Goal: Information Seeking & Learning: Learn about a topic

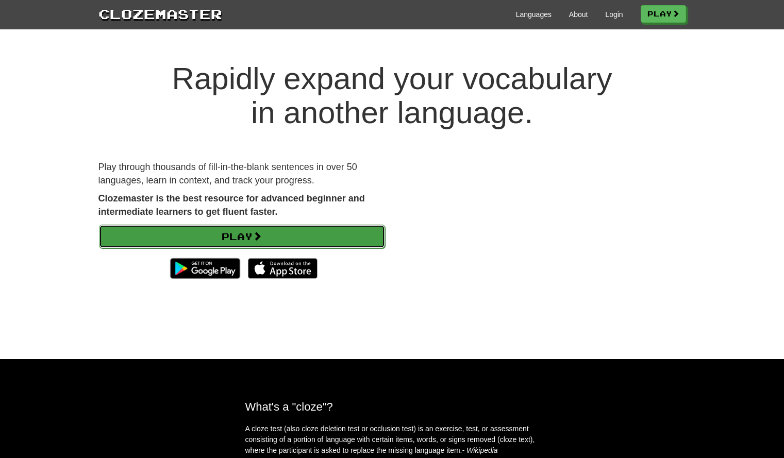
click at [345, 234] on link "Play" at bounding box center [242, 237] width 286 height 24
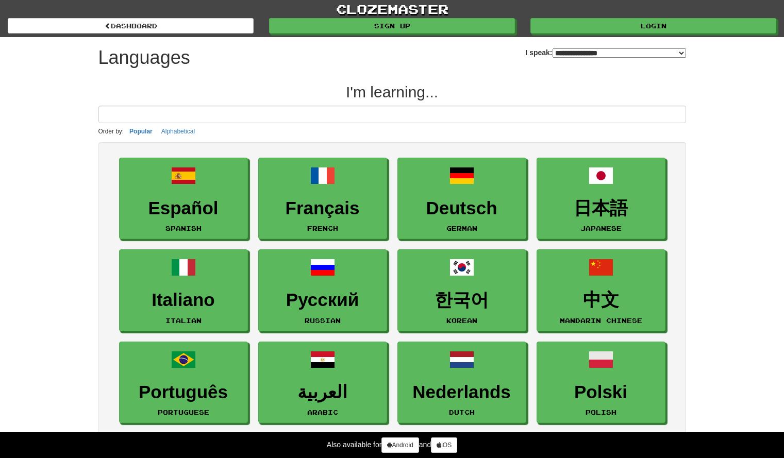
select select "*******"
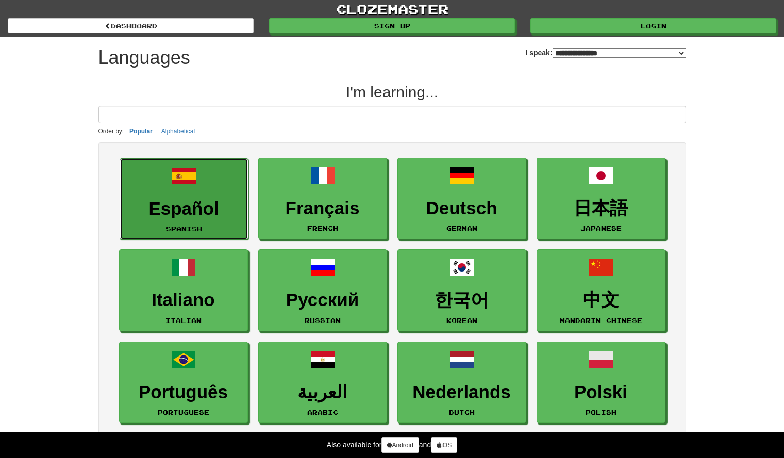
click at [201, 228] on small "Spanish" at bounding box center [184, 228] width 36 height 7
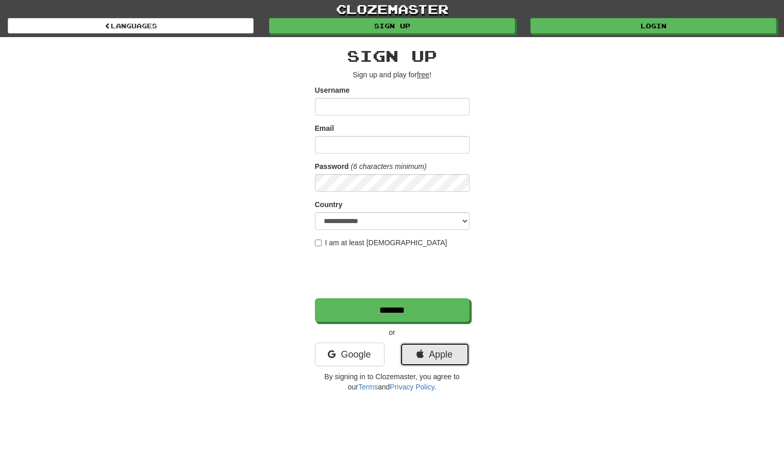
click at [435, 360] on link "Apple" at bounding box center [435, 355] width 70 height 24
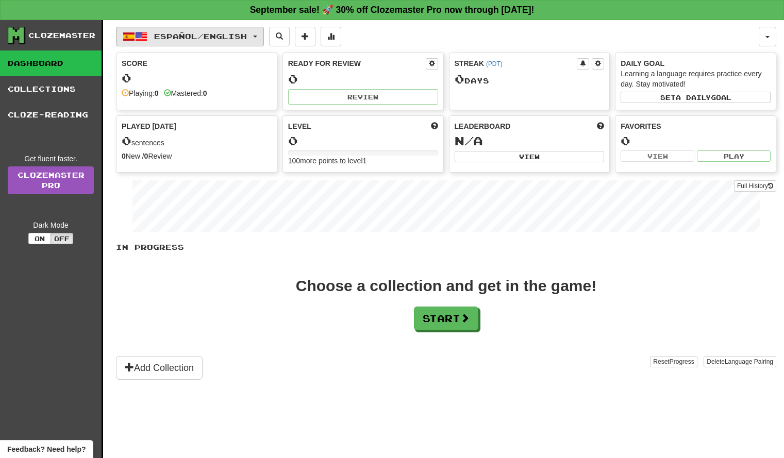
click at [242, 40] on span "Español / English" at bounding box center [200, 36] width 93 height 9
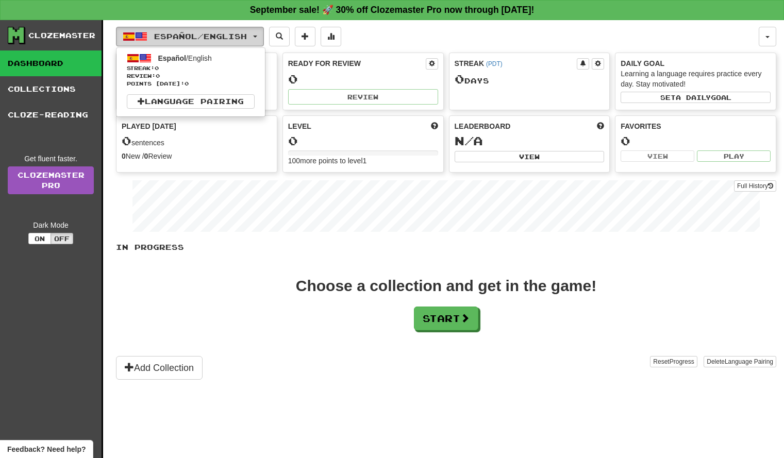
click at [237, 40] on span "Español / English" at bounding box center [200, 36] width 93 height 9
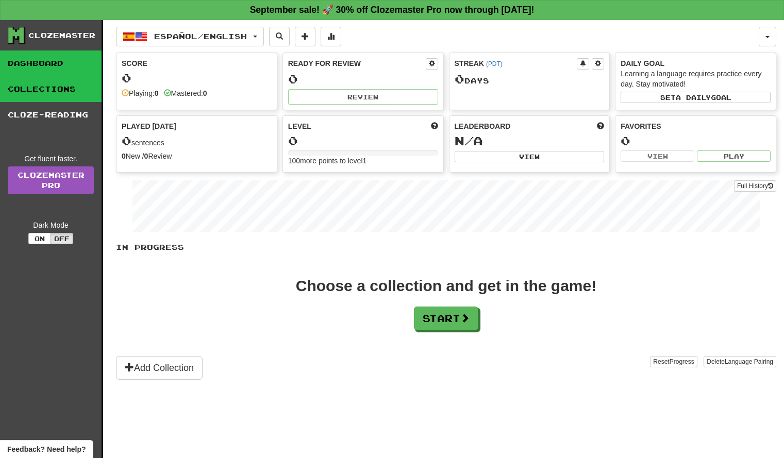
click at [59, 81] on link "Collections" at bounding box center [51, 89] width 102 height 26
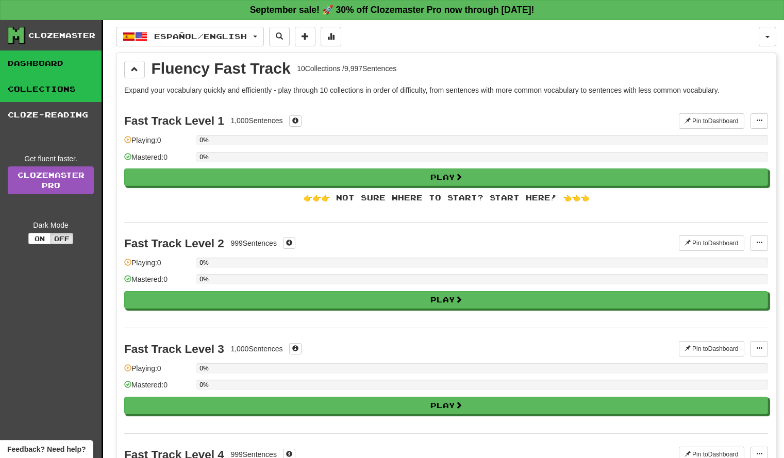
click at [36, 60] on link "Dashboard" at bounding box center [51, 64] width 102 height 26
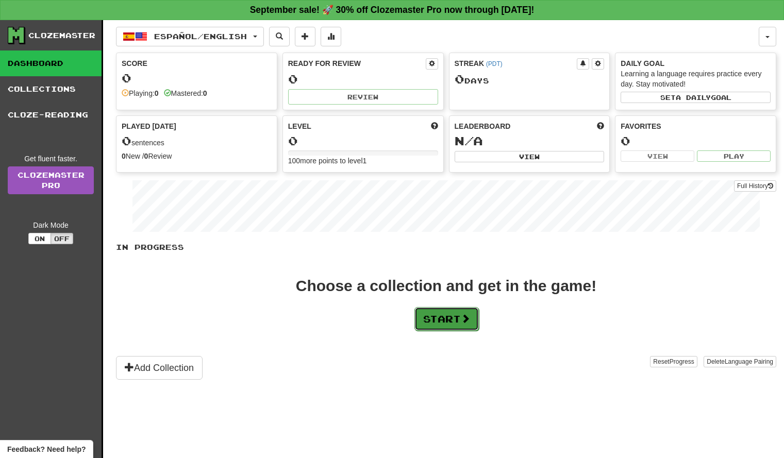
click at [435, 315] on button "Start" at bounding box center [447, 319] width 64 height 24
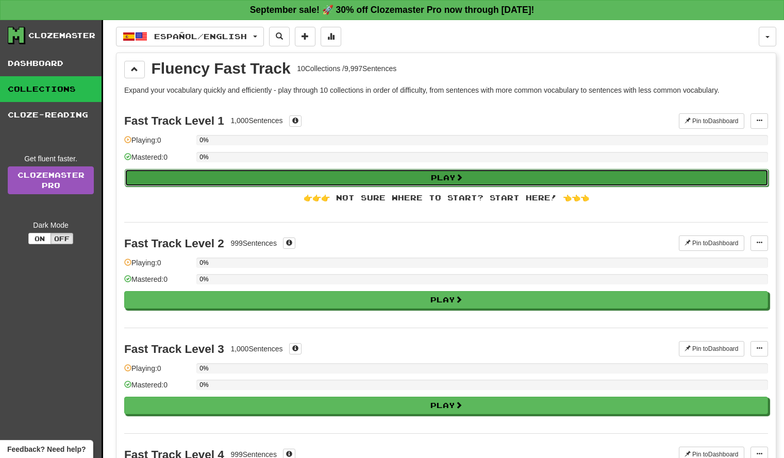
click at [299, 179] on button "Play" at bounding box center [447, 178] width 644 height 18
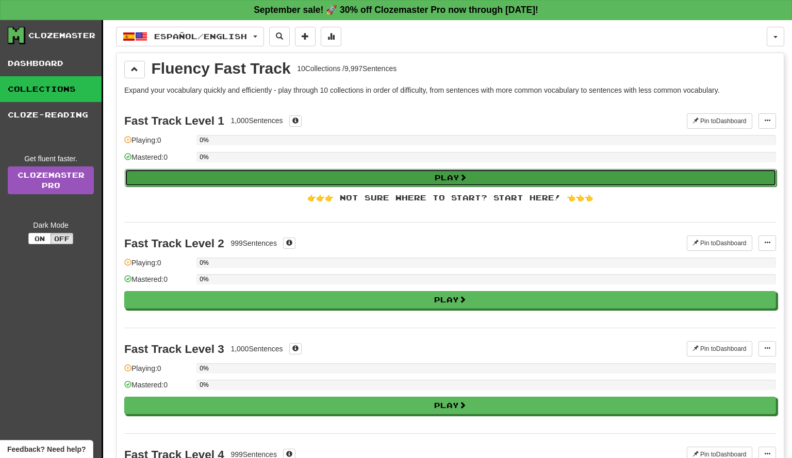
select select "**"
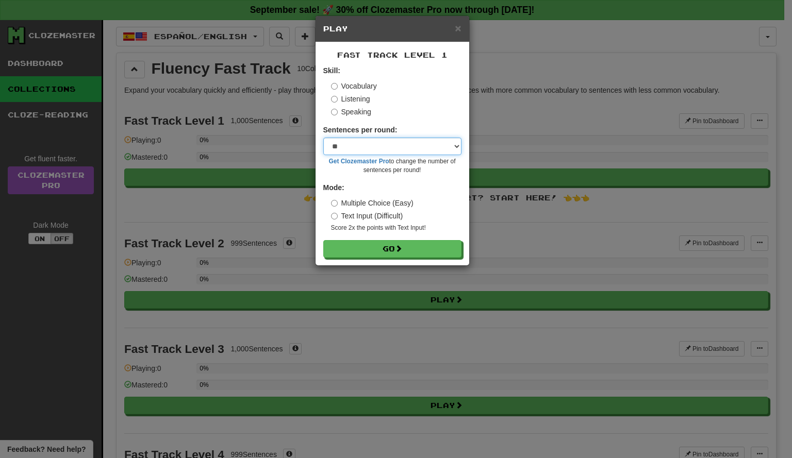
click at [367, 150] on select "* ** ** ** ** ** *** ********" at bounding box center [392, 147] width 138 height 18
click at [323, 138] on select "* ** ** ** ** ** *** ********" at bounding box center [392, 147] width 138 height 18
click at [387, 219] on label "Text Input (Difficult)" at bounding box center [367, 216] width 72 height 10
click at [388, 204] on label "Multiple Choice (Easy)" at bounding box center [372, 203] width 82 height 10
click at [392, 253] on button "Go" at bounding box center [393, 250] width 138 height 18
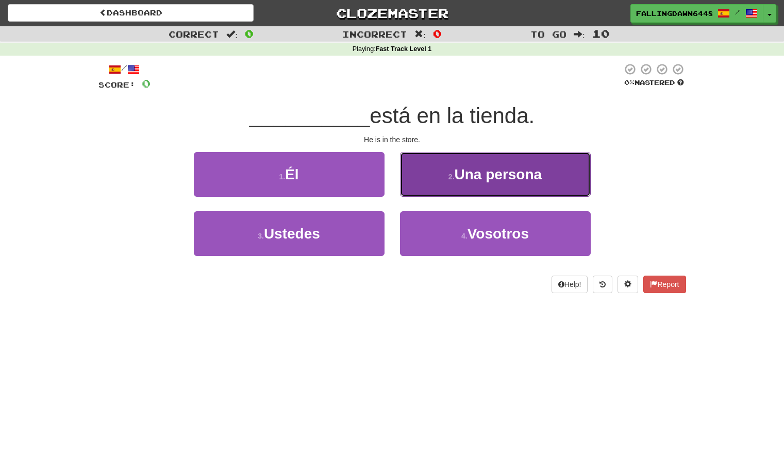
click at [453, 173] on small "2 ." at bounding box center [452, 177] width 6 height 8
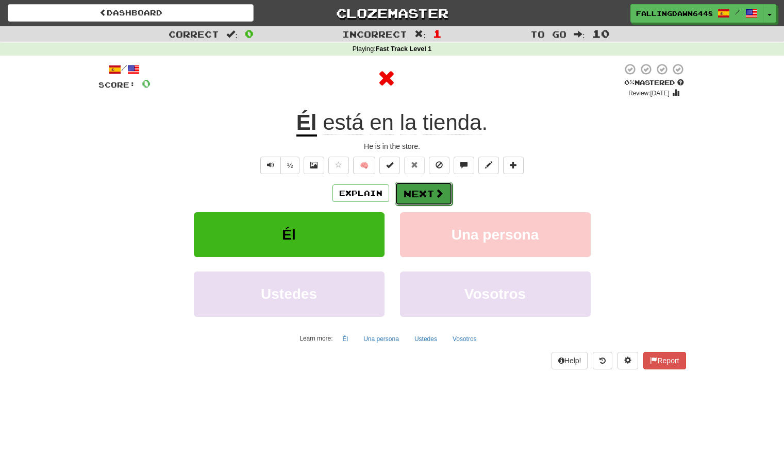
click at [435, 192] on span at bounding box center [439, 193] width 9 height 9
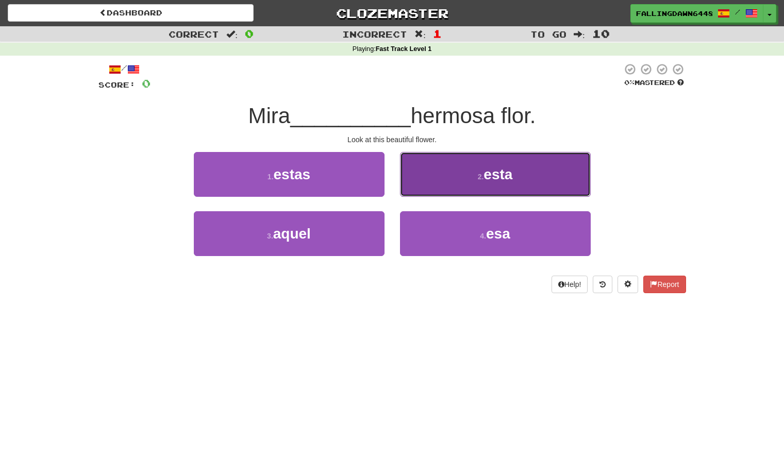
click at [489, 175] on span "esta" at bounding box center [498, 175] width 29 height 16
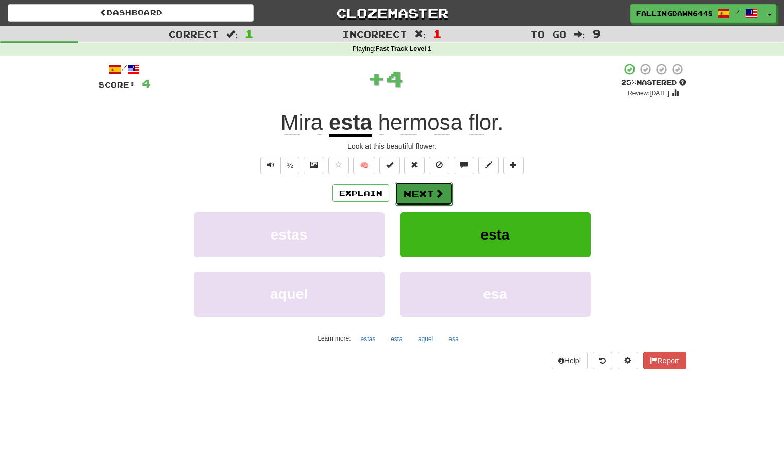
click at [443, 197] on button "Next" at bounding box center [424, 194] width 58 height 24
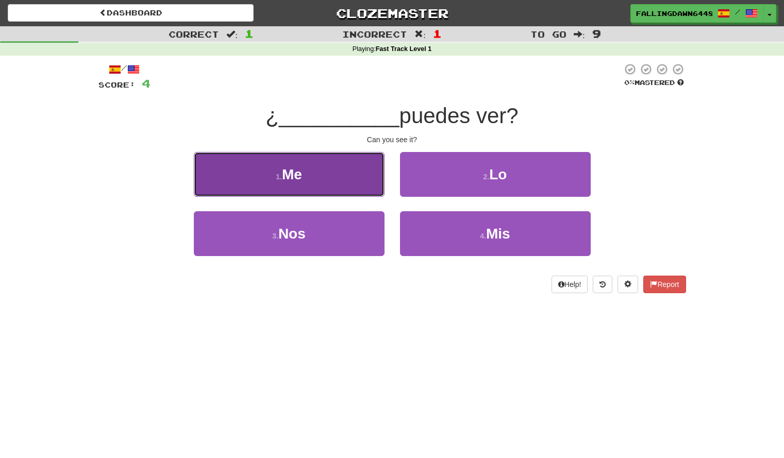
click at [347, 177] on button "1 . Me" at bounding box center [289, 174] width 191 height 45
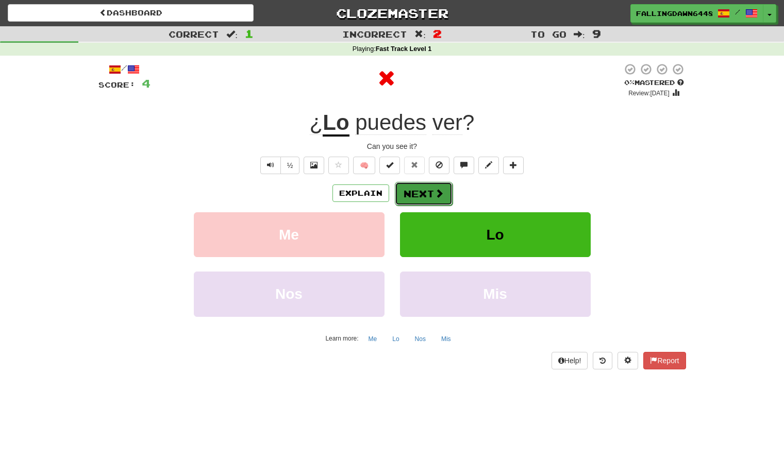
click at [440, 197] on span at bounding box center [439, 193] width 9 height 9
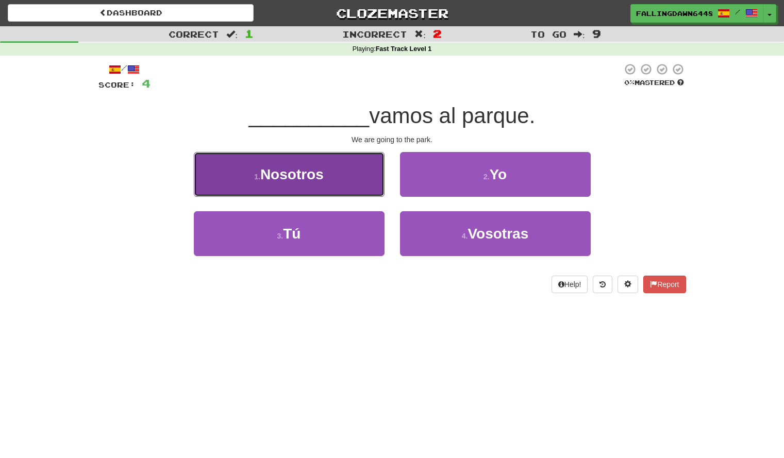
click at [358, 187] on button "1 . Nosotros" at bounding box center [289, 174] width 191 height 45
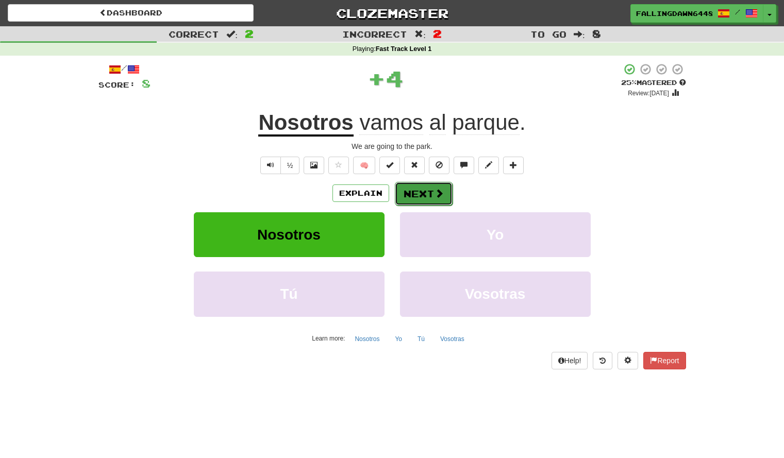
click at [435, 196] on span at bounding box center [439, 193] width 9 height 9
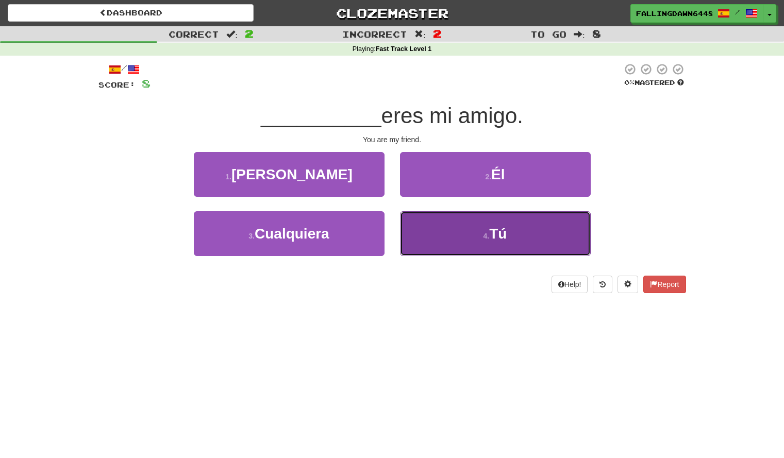
click at [454, 250] on button "4 . Tú" at bounding box center [495, 233] width 191 height 45
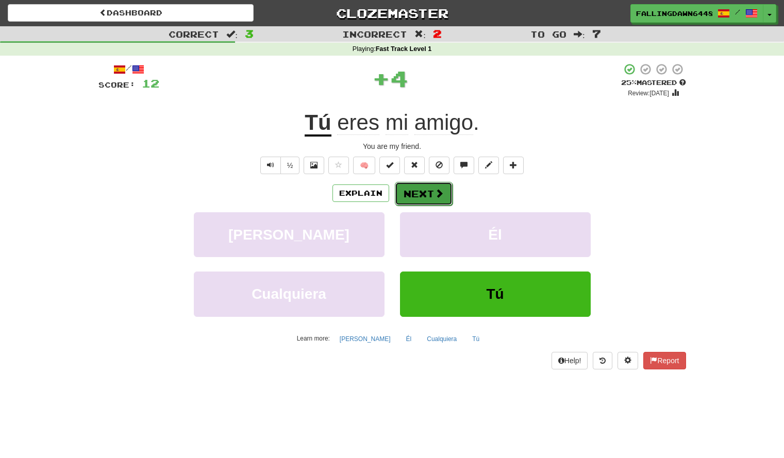
click at [439, 200] on button "Next" at bounding box center [424, 194] width 58 height 24
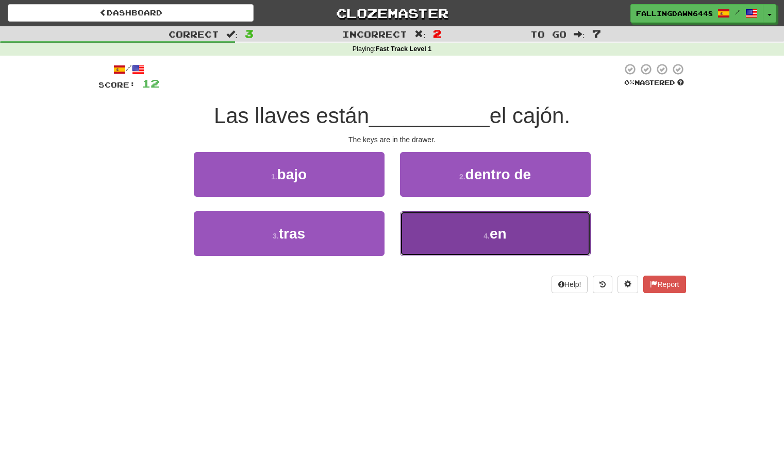
click at [468, 234] on button "4 . en" at bounding box center [495, 233] width 191 height 45
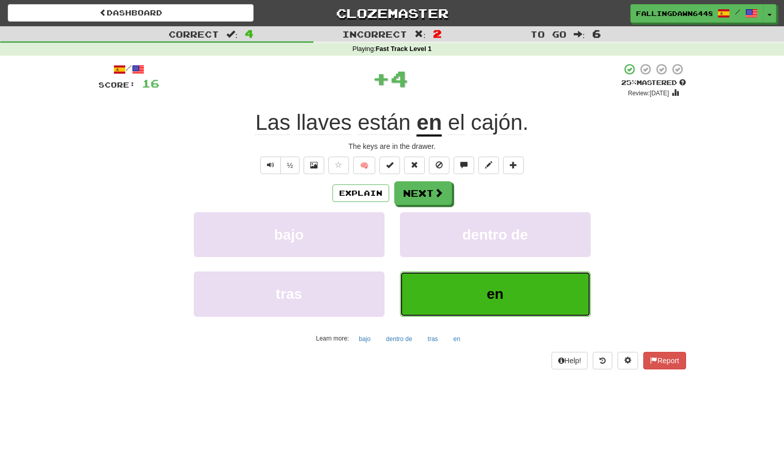
click at [512, 298] on button "en" at bounding box center [495, 294] width 191 height 45
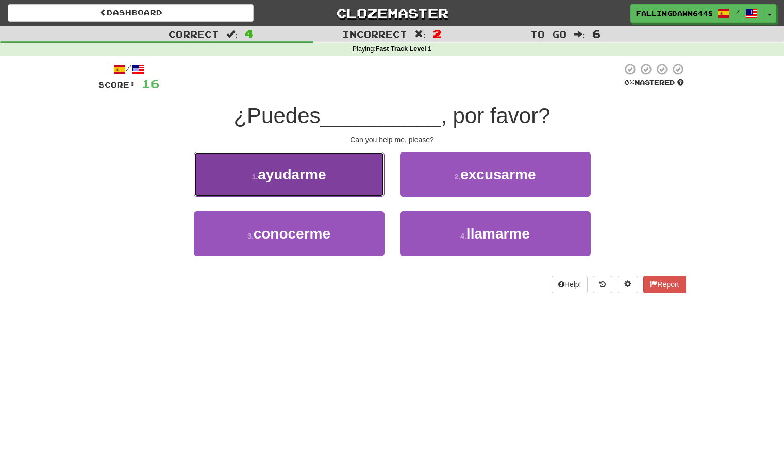
click at [324, 167] on span "ayudarme" at bounding box center [292, 175] width 68 height 16
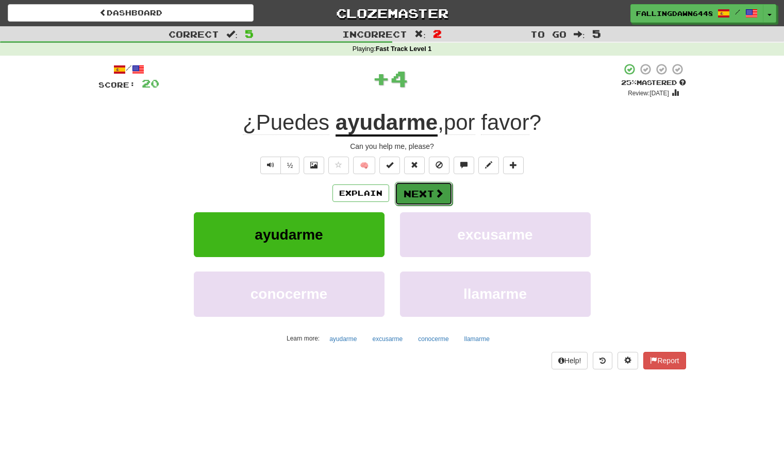
click at [435, 189] on span at bounding box center [439, 193] width 9 height 9
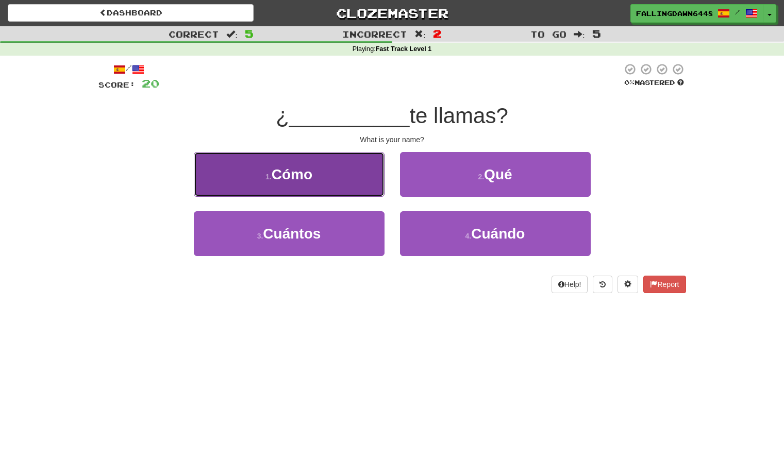
click at [318, 178] on button "1 . Cómo" at bounding box center [289, 174] width 191 height 45
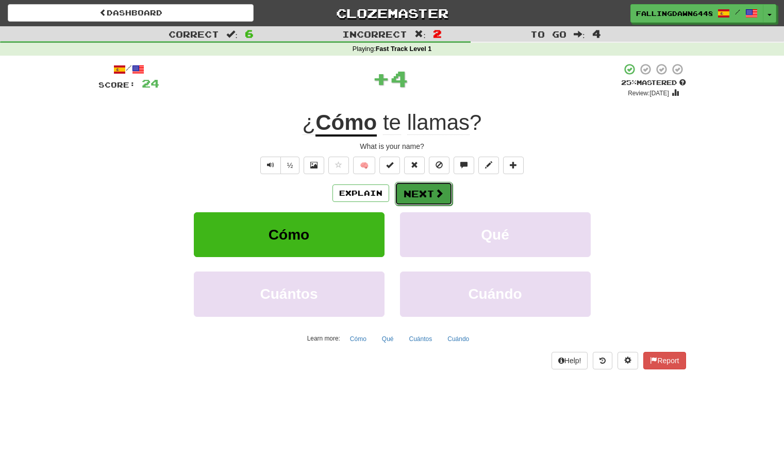
click at [430, 194] on button "Next" at bounding box center [424, 194] width 58 height 24
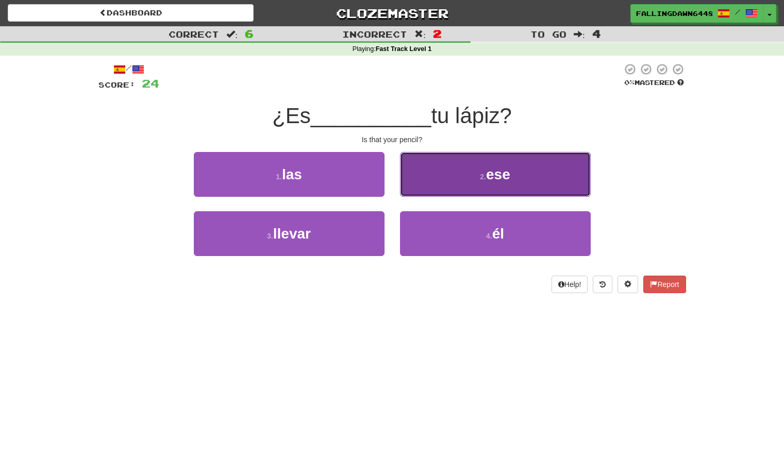
click at [484, 192] on button "2 . ese" at bounding box center [495, 174] width 191 height 45
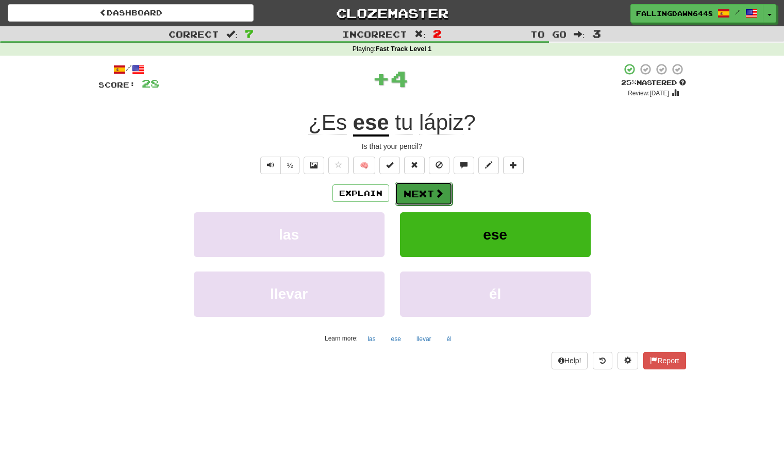
click at [427, 194] on button "Next" at bounding box center [424, 194] width 58 height 24
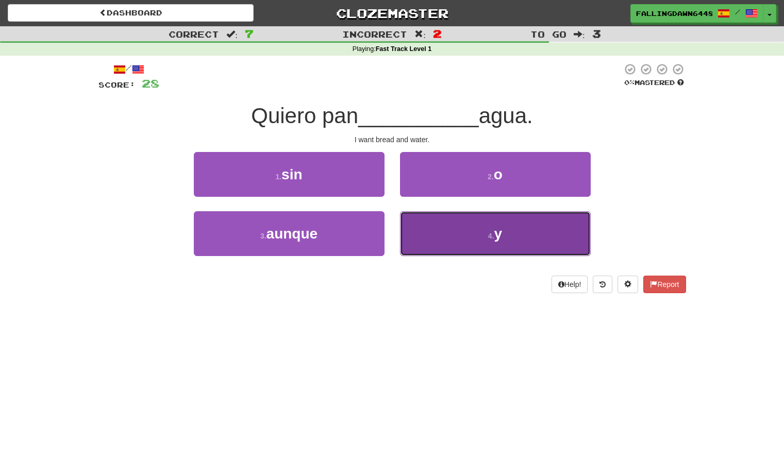
click at [504, 240] on button "4 . y" at bounding box center [495, 233] width 191 height 45
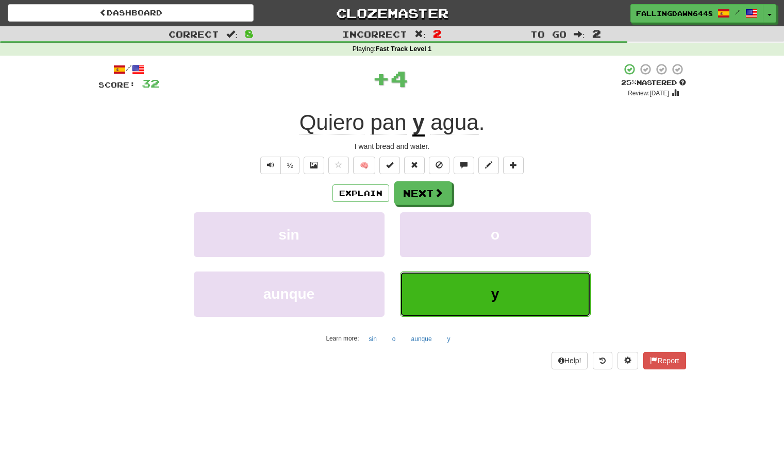
click at [497, 284] on button "y" at bounding box center [495, 294] width 191 height 45
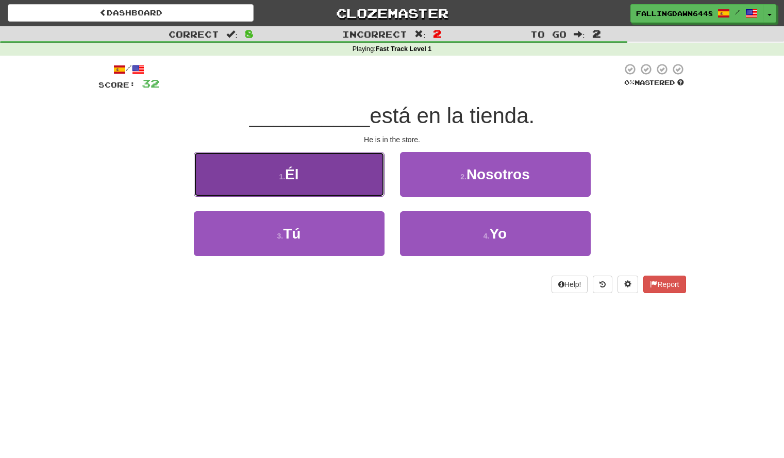
click at [260, 172] on button "1 . Él" at bounding box center [289, 174] width 191 height 45
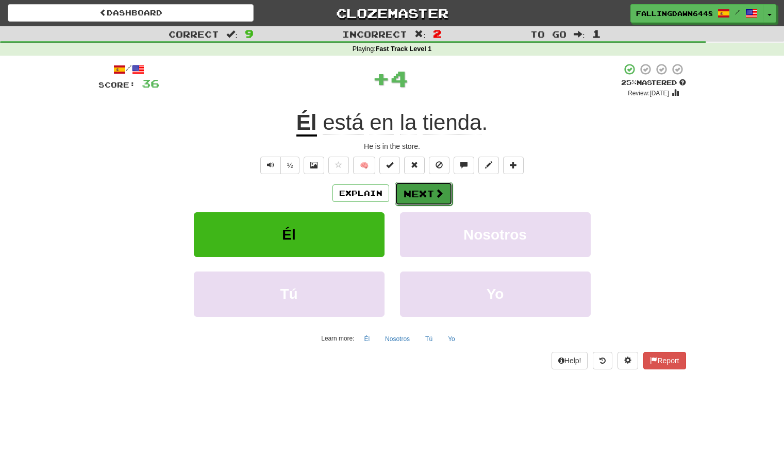
click at [449, 200] on button "Next" at bounding box center [424, 194] width 58 height 24
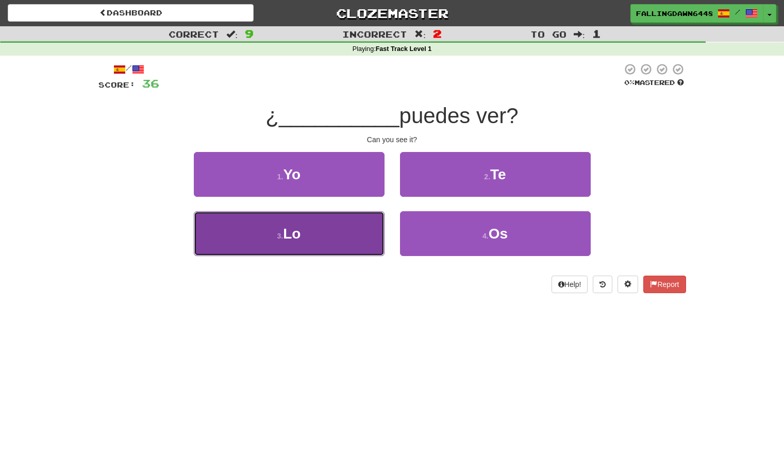
click at [321, 225] on button "3 . Lo" at bounding box center [289, 233] width 191 height 45
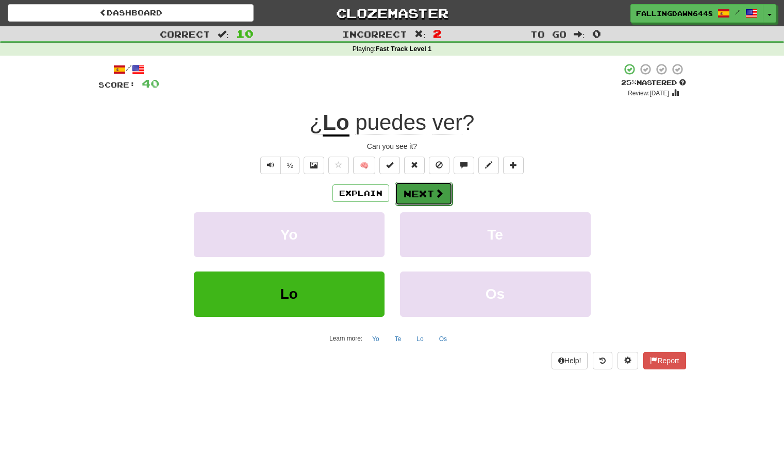
click at [447, 192] on button "Next" at bounding box center [424, 194] width 58 height 24
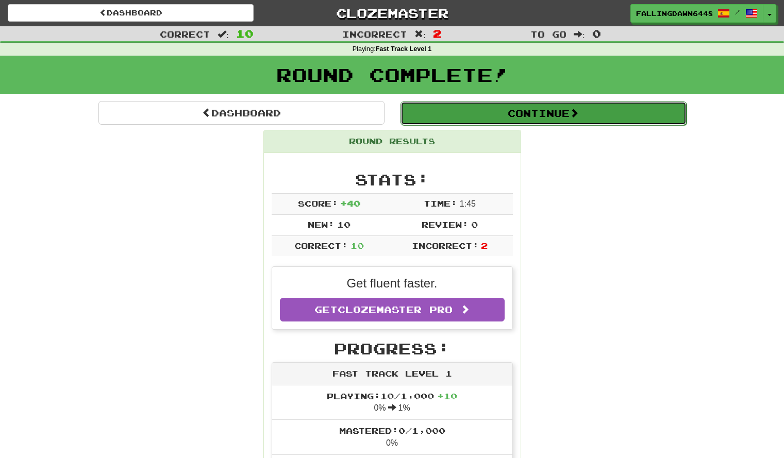
click at [505, 115] on button "Continue" at bounding box center [544, 114] width 286 height 24
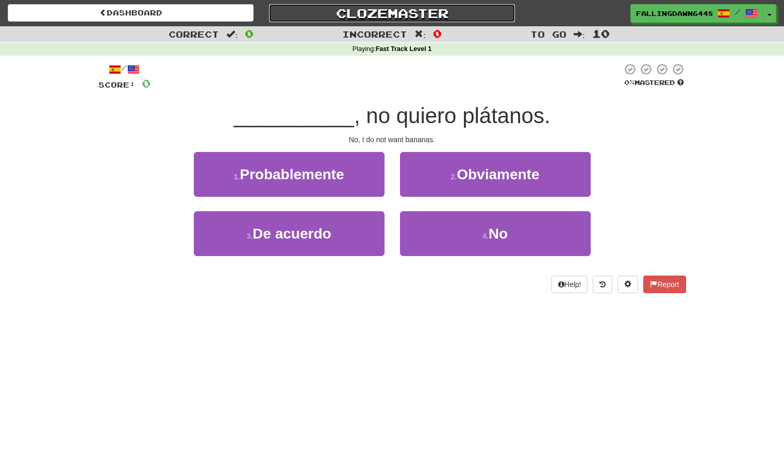
click at [378, 12] on link "Clozemaster" at bounding box center [392, 13] width 246 height 18
